Goal: Information Seeking & Learning: Check status

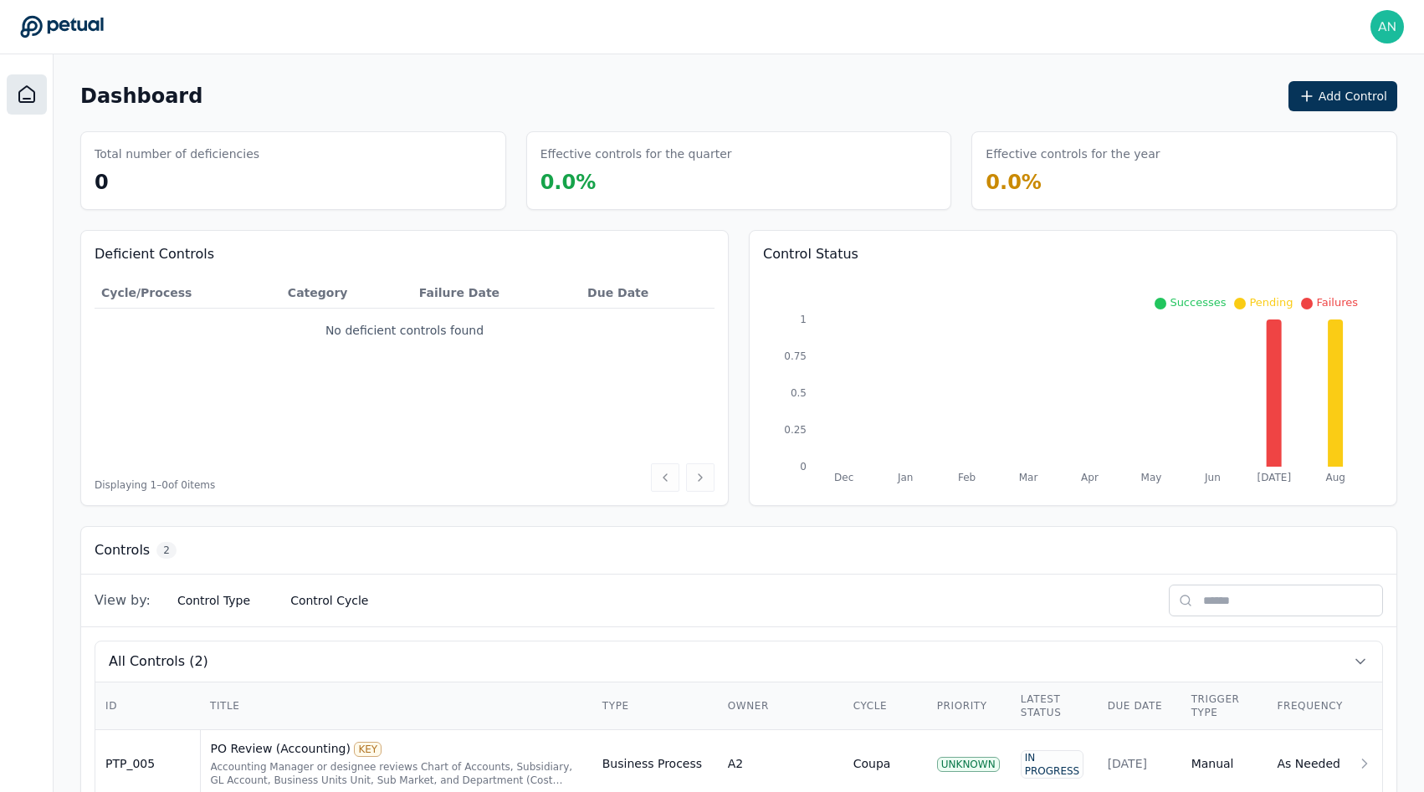
scroll to position [114, 0]
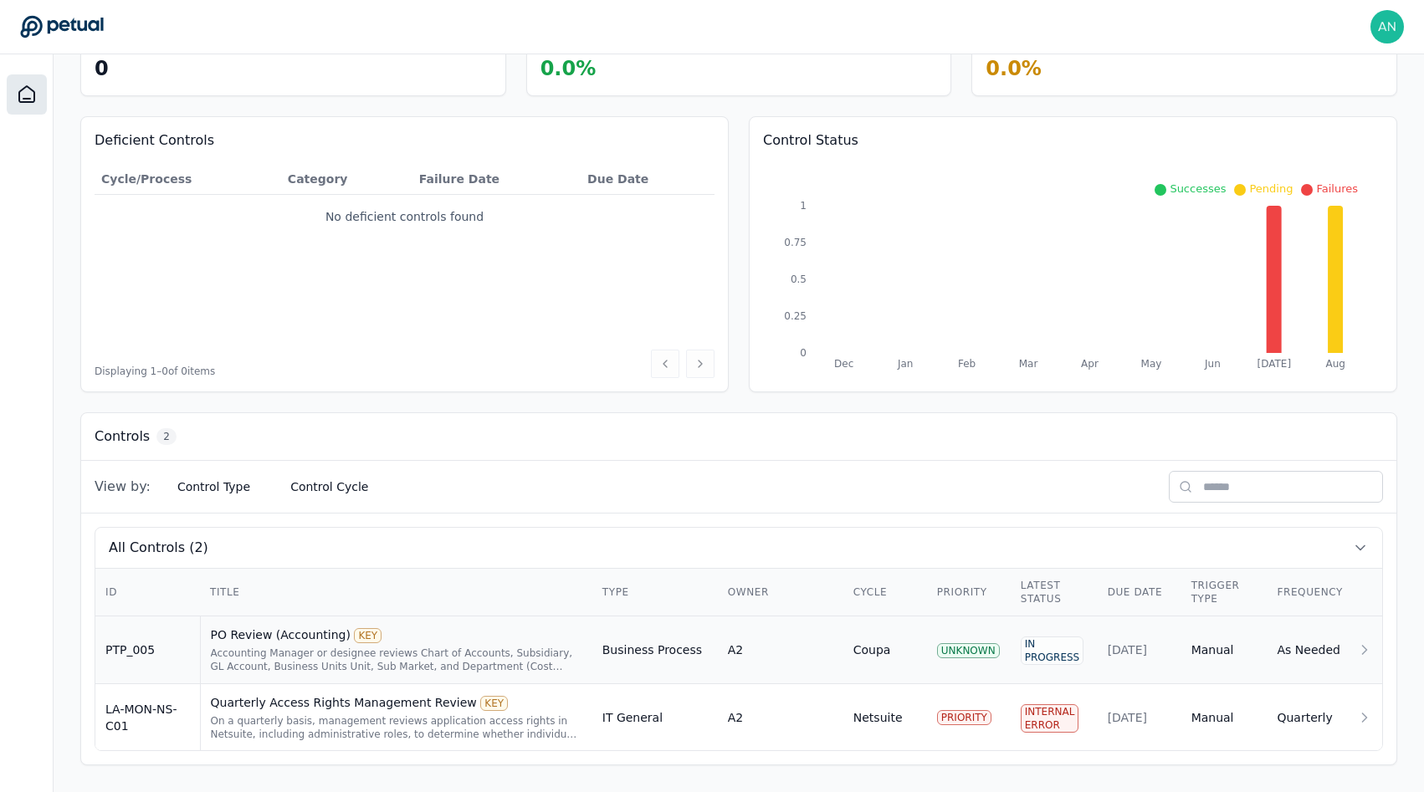
click at [306, 630] on div "PO Review (Accounting) KEY" at bounding box center [396, 635] width 371 height 17
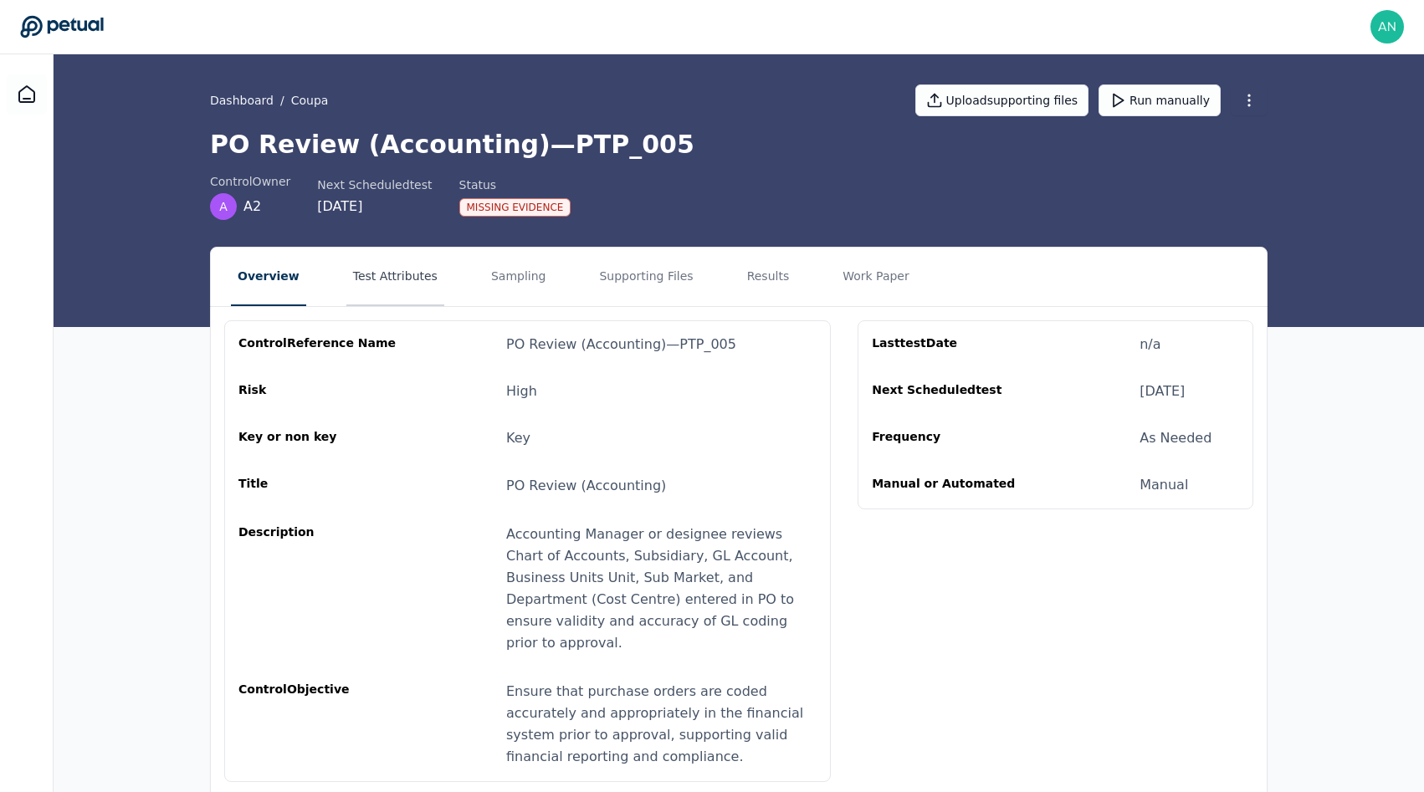
click at [396, 259] on button "Test Attributes" at bounding box center [395, 277] width 98 height 59
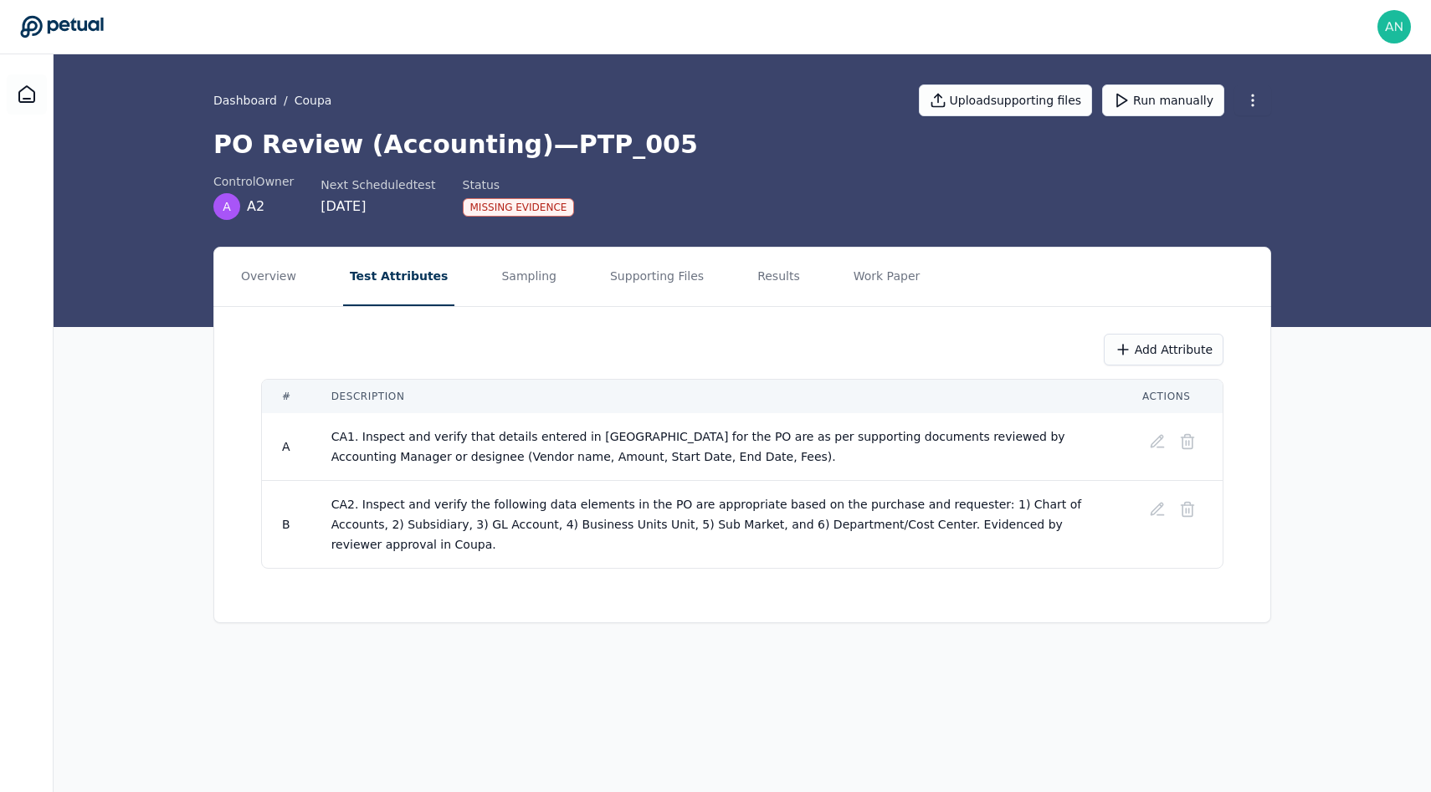
click at [540, 245] on div "Dashboard / Coupa Upload supporting files Run manually PO Review (Accounting) —…" at bounding box center [742, 190] width 1377 height 273
click at [518, 280] on button "Sampling" at bounding box center [528, 277] width 69 height 59
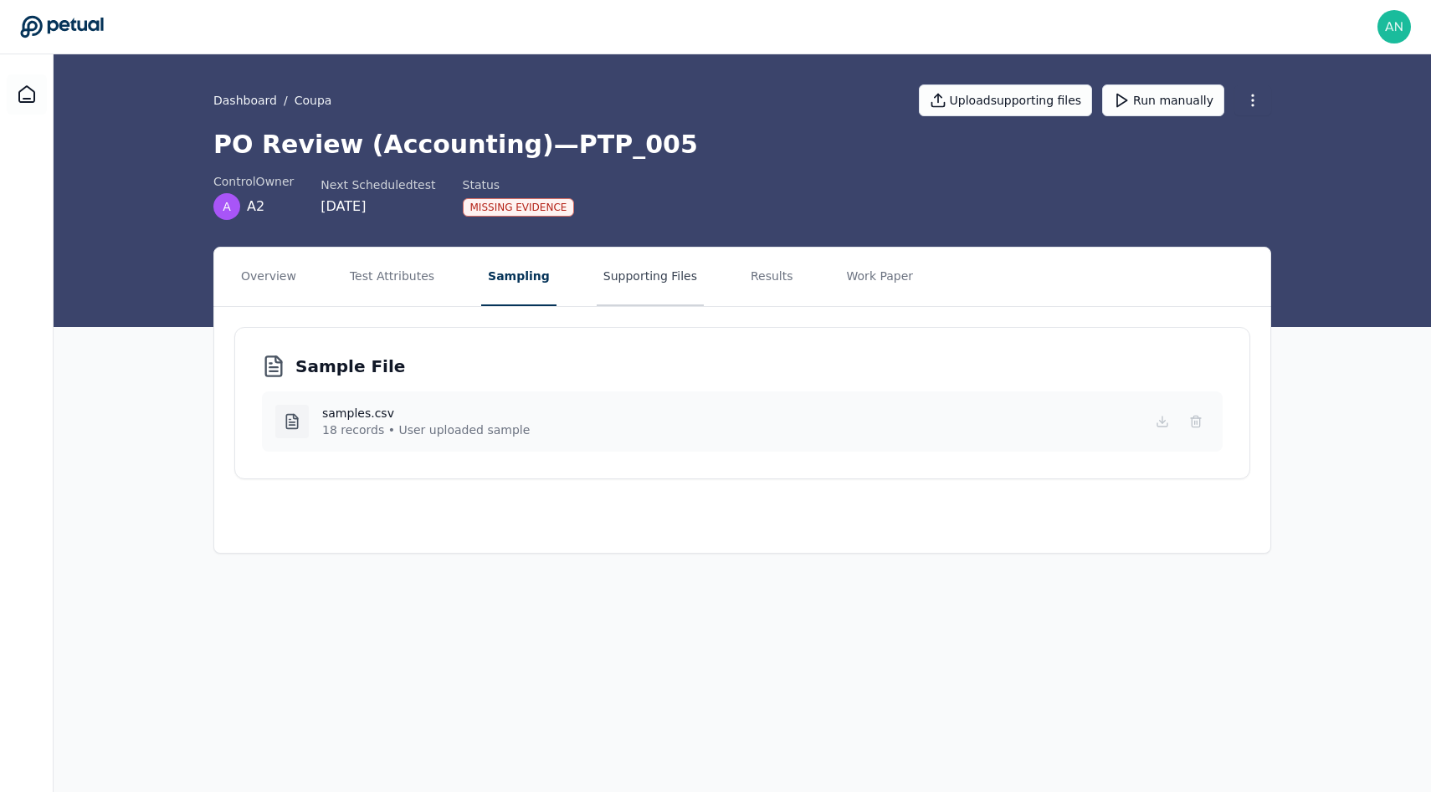
click at [607, 276] on button "Supporting Files" at bounding box center [650, 277] width 107 height 59
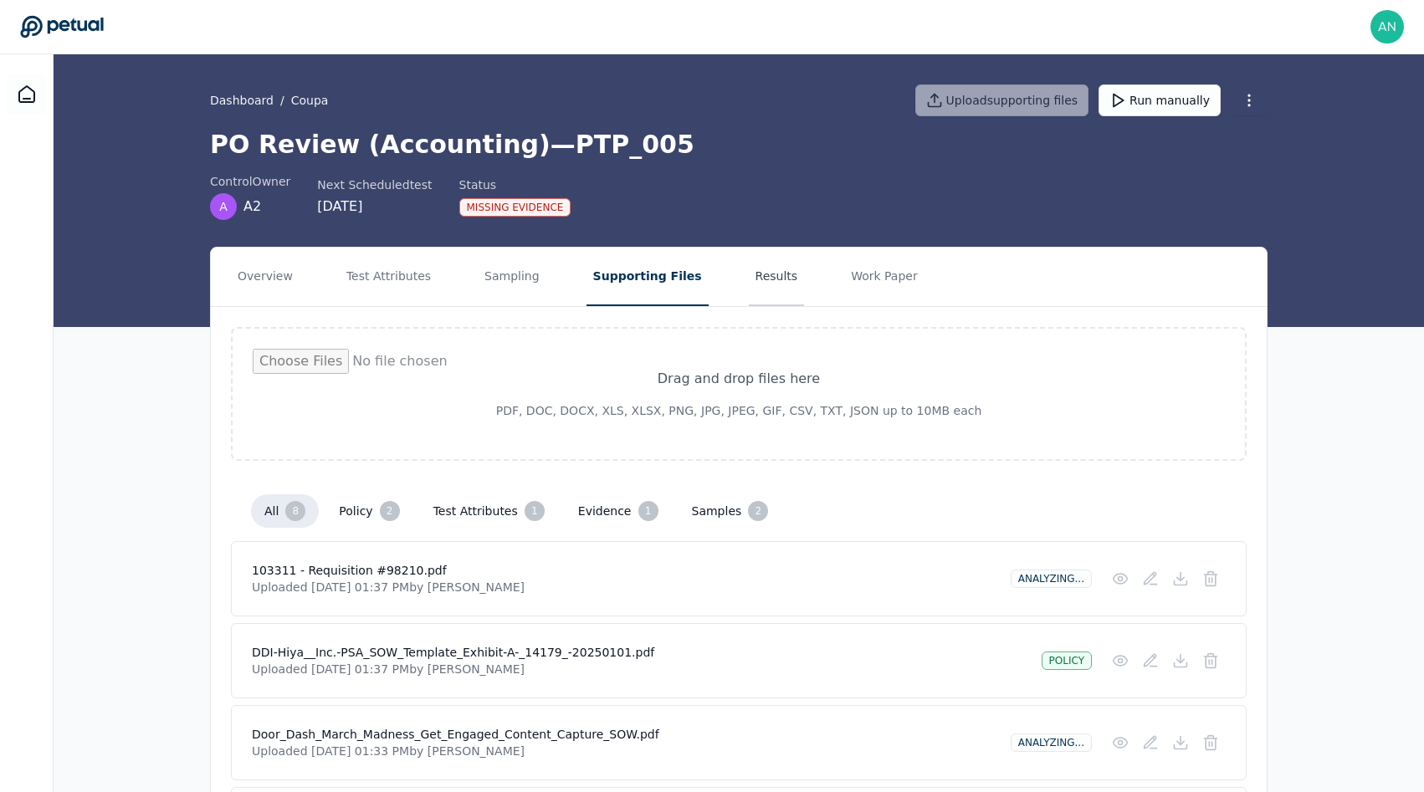
click at [752, 276] on button "Results" at bounding box center [777, 277] width 56 height 59
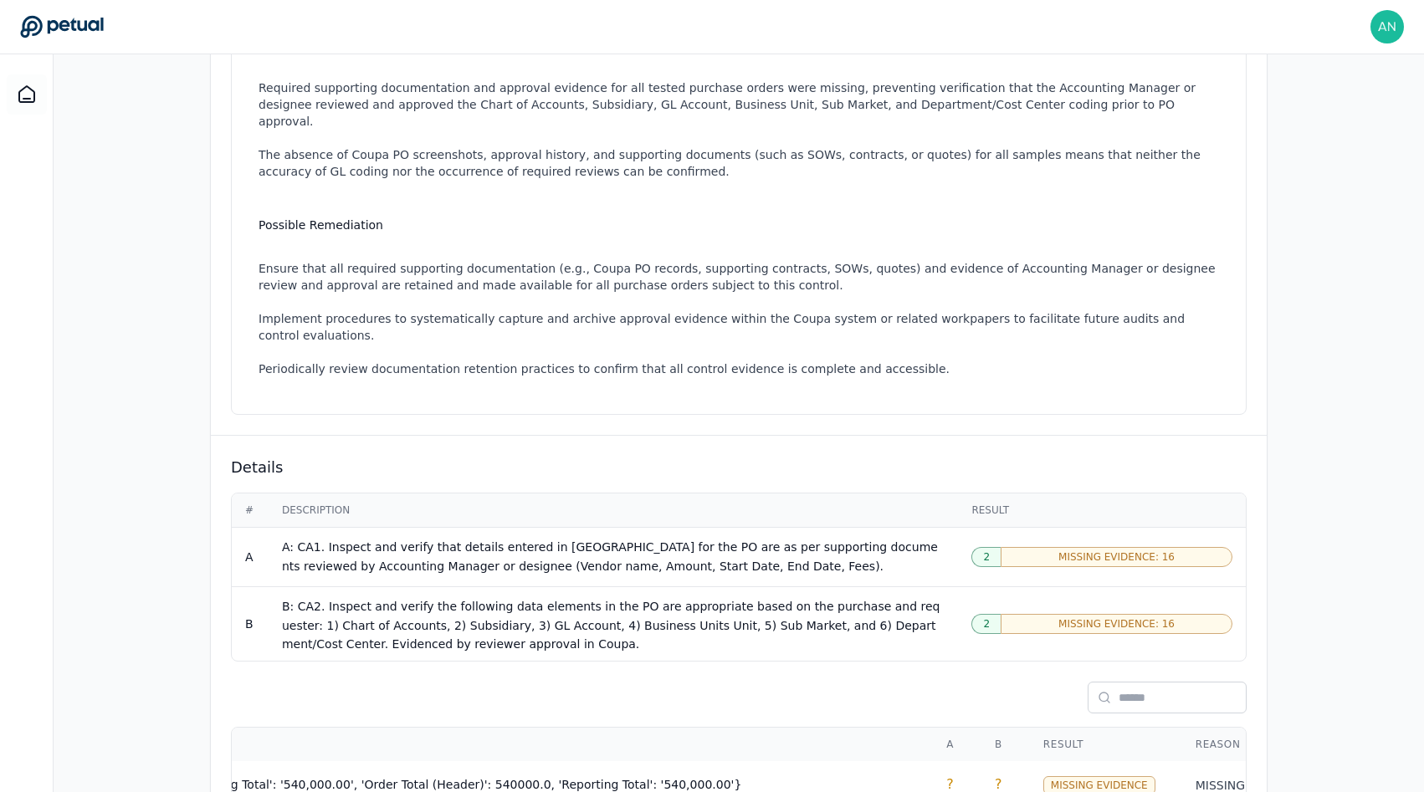
scroll to position [185, 0]
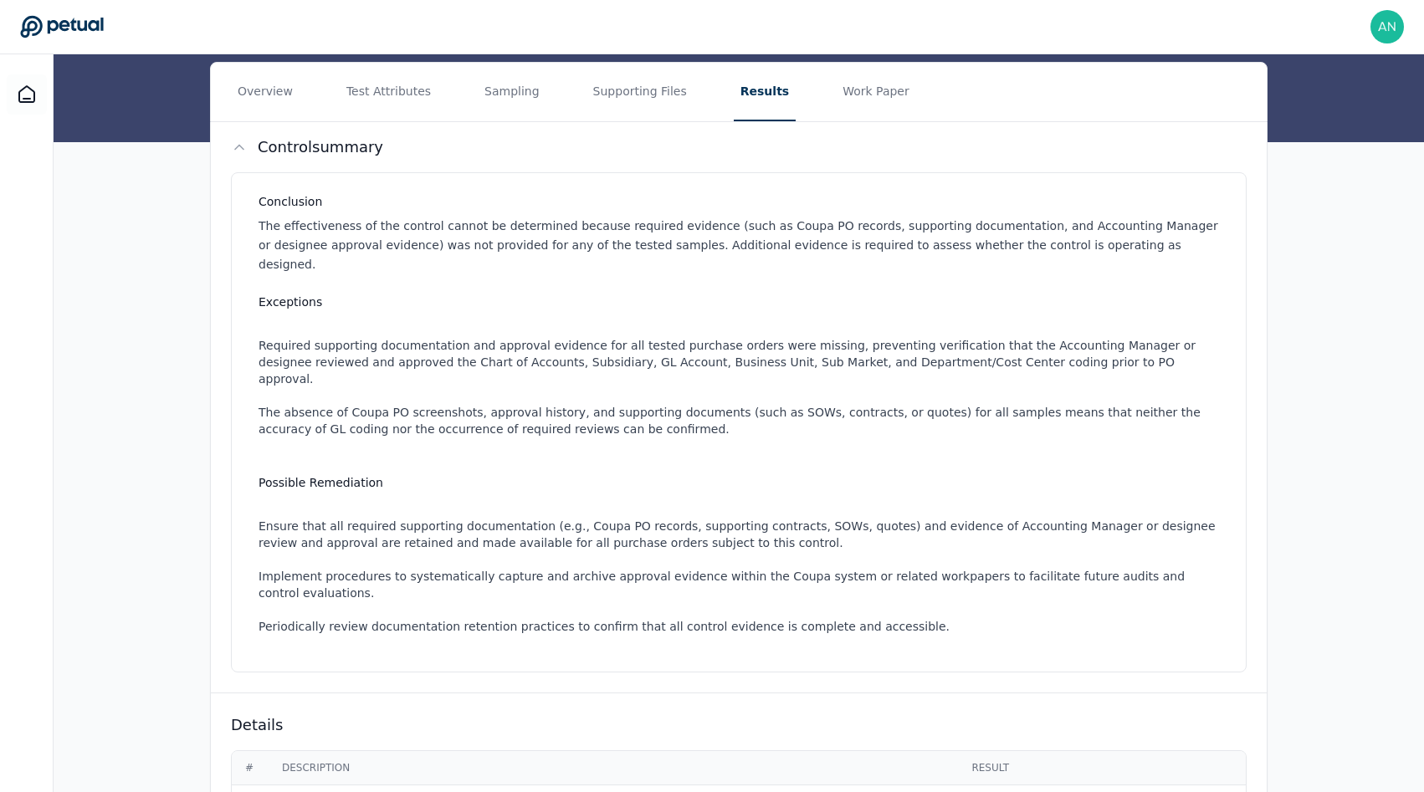
click at [562, 112] on nav "Overview Test Attributes Sampling Supporting Files Results Work Paper" at bounding box center [739, 92] width 1056 height 59
click at [605, 112] on button "Supporting Files" at bounding box center [639, 92] width 107 height 59
